Goal: Navigation & Orientation: Find specific page/section

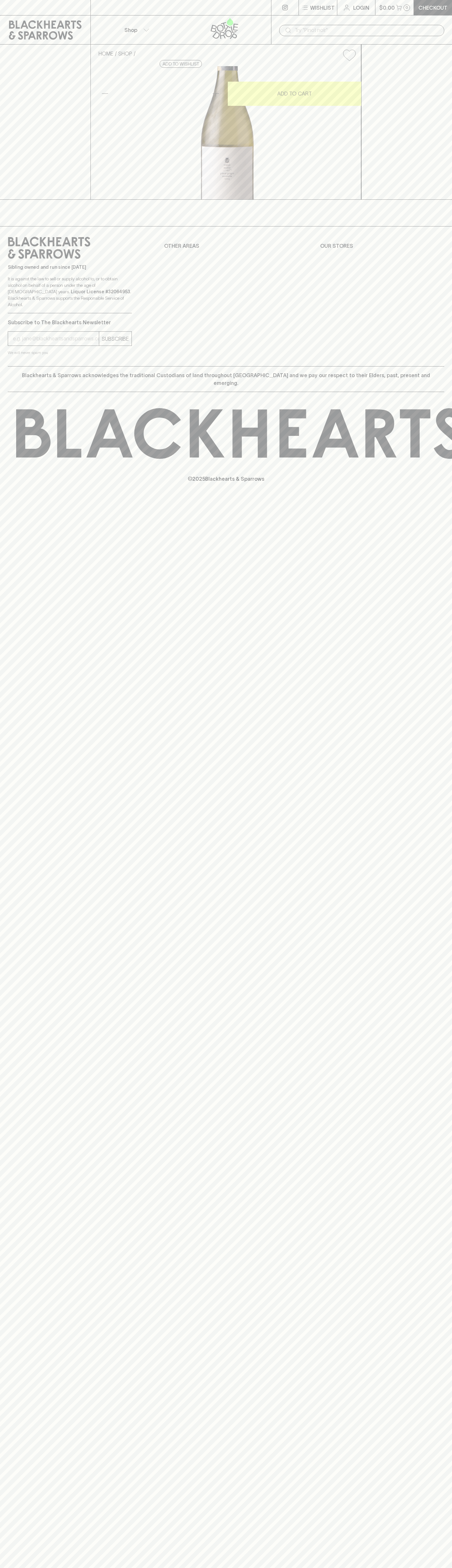
click at [427, 26] on input "text" at bounding box center [366, 30] width 144 height 10
click at [431, 133] on div "HOME SHOP Tread Softly Pinot Grigio 2023 $15.00 Add to wishlist 10% discount wh…" at bounding box center [226, 122] width 452 height 155
click at [434, 1567] on html "⠀ ⠀ Wishlist Login $0.00 0 Checkout Shop ​ HOME SHOP Tread Softly Pinot Grigio …" at bounding box center [226, 784] width 452 height 1568
click at [21, 156] on div "HOME SHOP Tread Softly Pinot Grigio 2023 $15.00 Add to wishlist 10% discount wh…" at bounding box center [226, 122] width 452 height 155
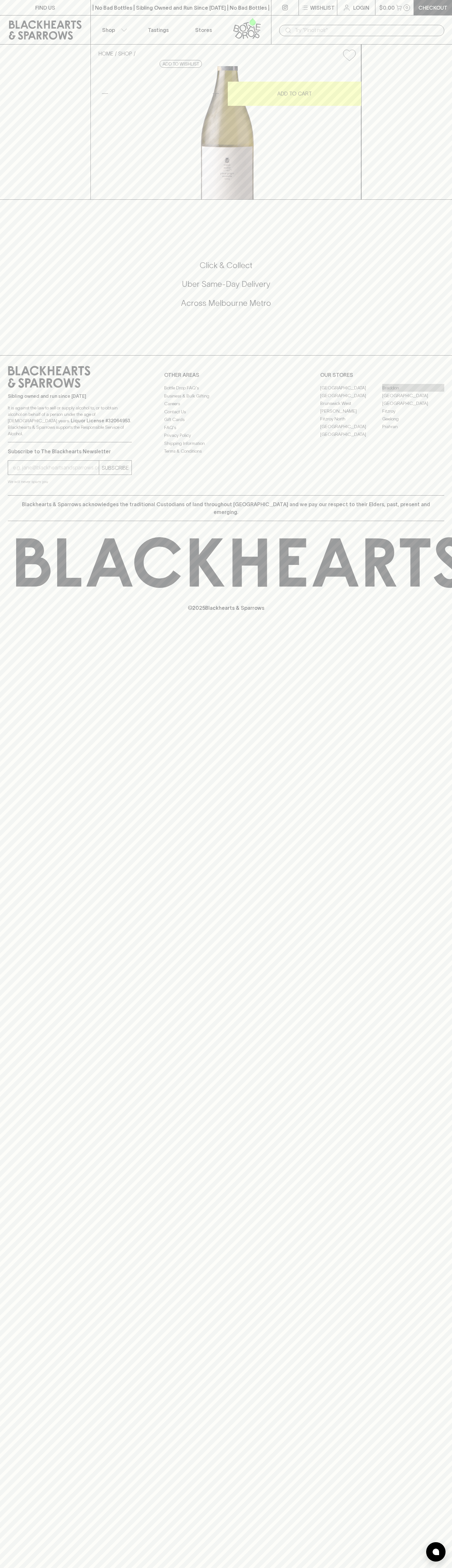
click at [413, 391] on link "Braddon" at bounding box center [413, 388] width 62 height 8
